Goal: Information Seeking & Learning: Learn about a topic

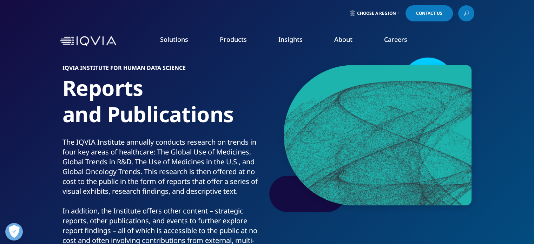
click at [373, 15] on span "Choose a Region" at bounding box center [376, 14] width 39 height 6
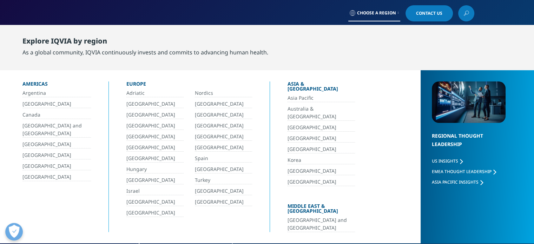
click at [141, 93] on link "Adriatic" at bounding box center [154, 93] width 57 height 8
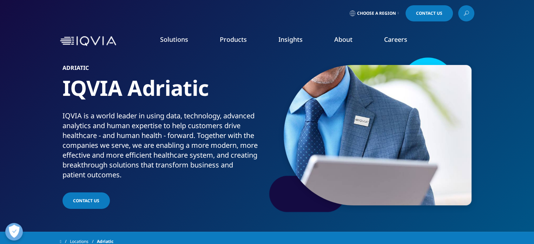
click at [468, 13] on icon at bounding box center [466, 12] width 3 height 3
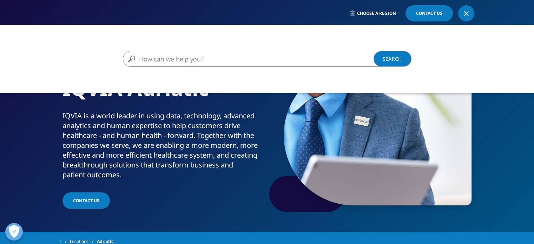
click at [254, 76] on div "Clear Search Loading" at bounding box center [267, 59] width 534 height 68
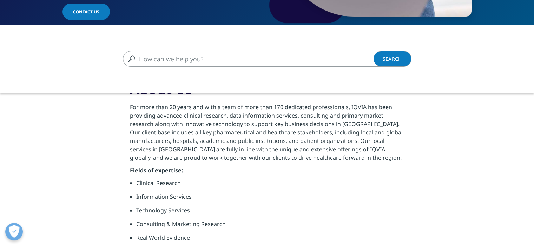
scroll to position [213, 0]
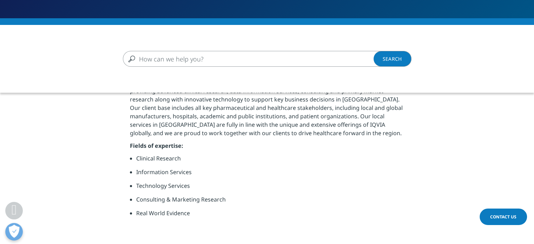
click at [222, 64] on input "Search" at bounding box center [257, 59] width 268 height 16
type input "market viewer adriatic"
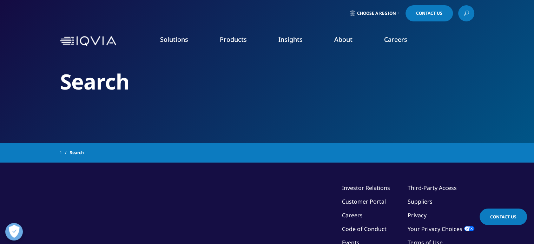
type input "market viewer adriatic"
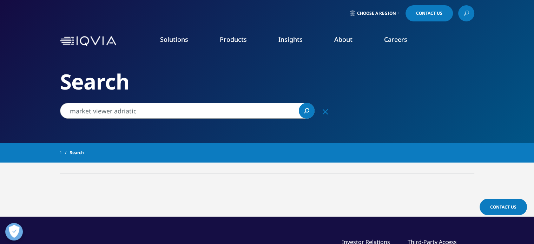
click at [140, 134] on div "Search" at bounding box center [267, 71] width 414 height 143
click at [374, 14] on span "Choose a Region" at bounding box center [376, 14] width 39 height 6
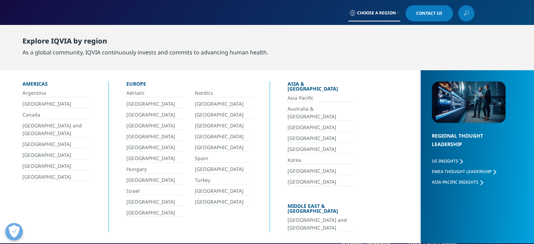
click at [138, 98] on div "Adriatic Nordics Belgium Poland Bulgaria Portugal Czech Republic Romania France…" at bounding box center [189, 153] width 126 height 128
click at [136, 93] on link "Adriatic" at bounding box center [154, 93] width 57 height 8
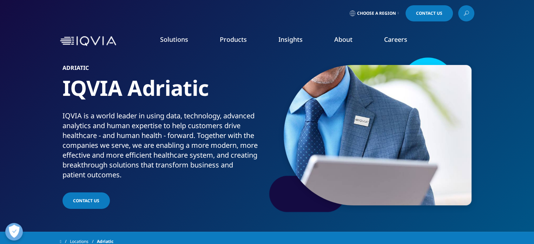
click at [37, 129] on link "DISCOVER INSIGHTS" at bounding box center [66, 129] width 104 height 6
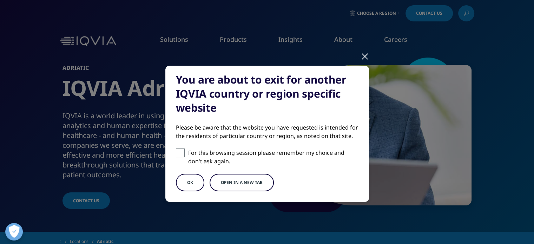
click at [180, 150] on span at bounding box center [180, 152] width 9 height 9
click at [180, 150] on input "For this browsing session please remember my choice and don't ask again." at bounding box center [180, 152] width 9 height 9
checkbox input "true"
drag, startPoint x: 183, startPoint y: 184, endPoint x: 183, endPoint y: 181, distance: 3.5
click at [183, 184] on button "OK" at bounding box center [190, 183] width 28 height 18
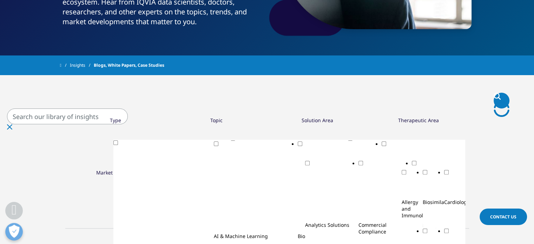
scroll to position [175, 0]
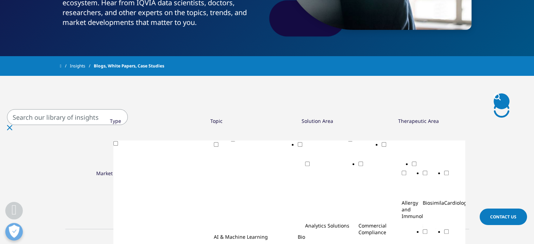
click at [210, 124] on div "Topic" at bounding box center [216, 121] width 12 height 7
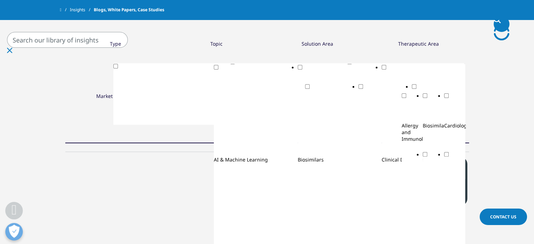
scroll to position [246, 0]
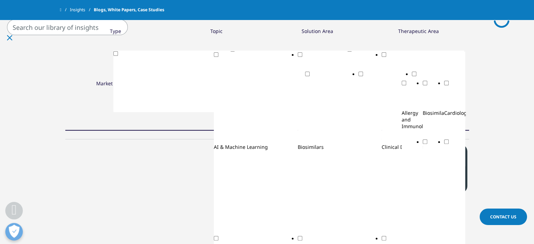
click at [301, 34] on div "Solution Area" at bounding box center [317, 31] width 32 height 7
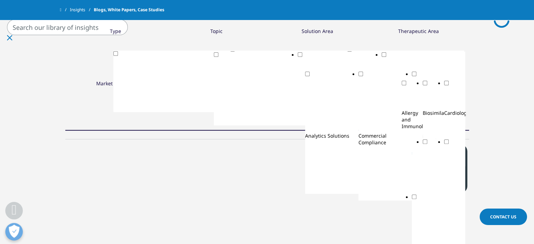
click at [402, 34] on div "Therapeutic Area" at bounding box center [418, 31] width 41 height 7
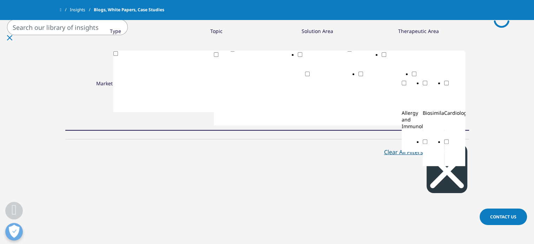
click at [110, 34] on div "Type" at bounding box center [115, 31] width 11 height 7
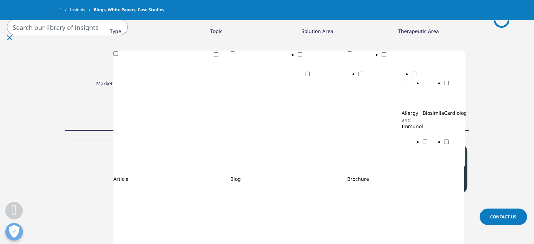
click at [347, 73] on div "Toggle" at bounding box center [405, 116] width 117 height 118
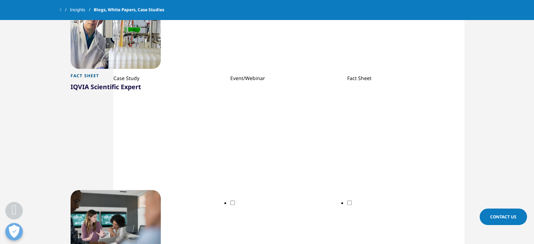
scroll to position [596, 0]
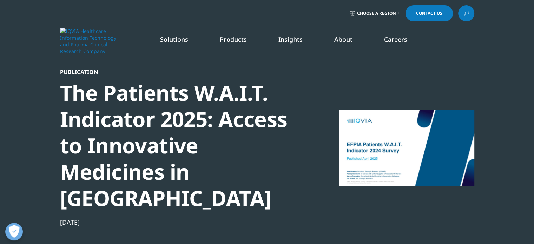
scroll to position [186, 414]
